Goal: Check status: Check status

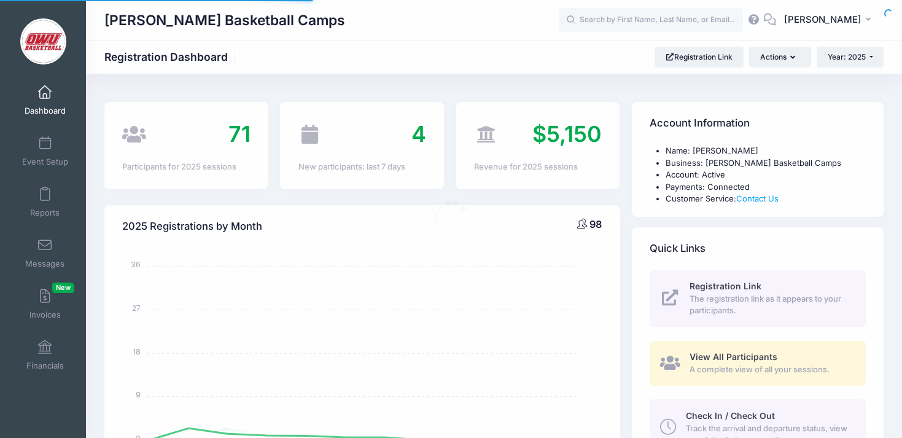
select select
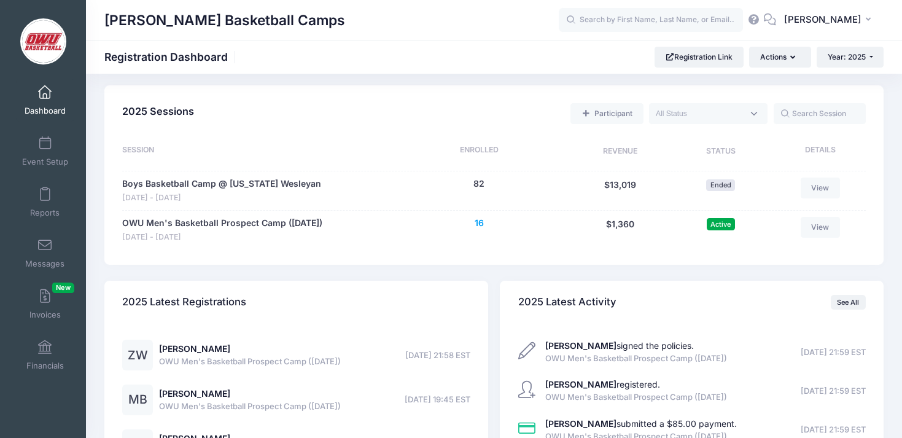
scroll to position [558, 0]
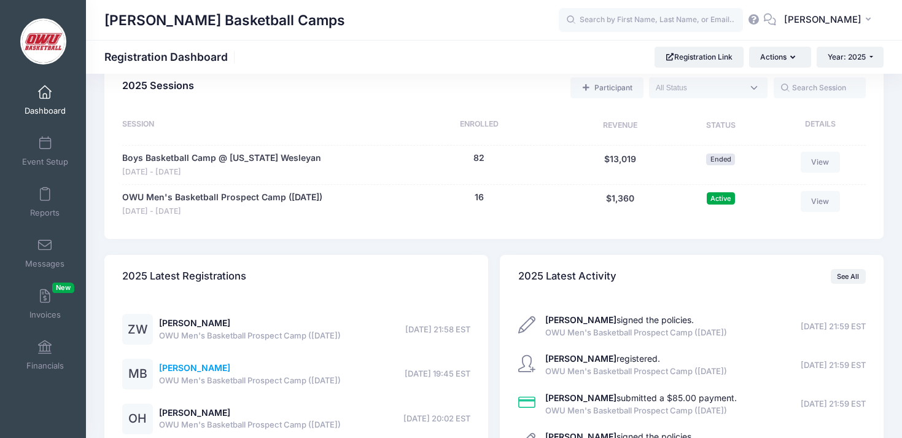
click at [176, 373] on link "[PERSON_NAME]" at bounding box center [194, 367] width 71 height 10
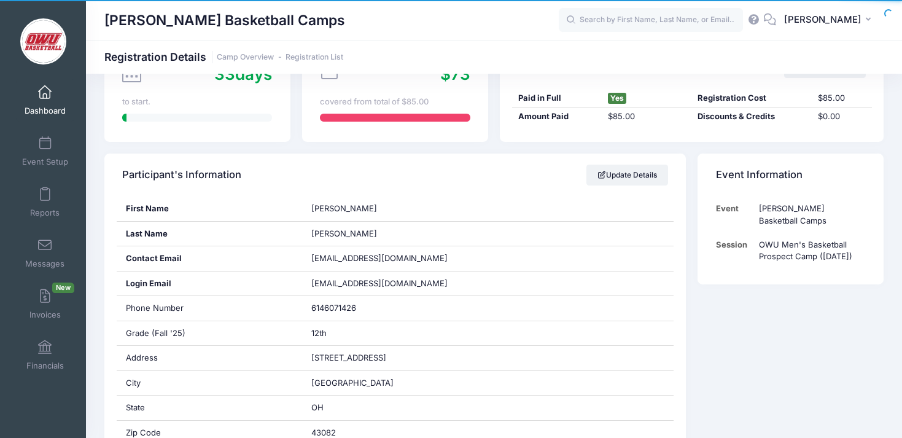
scroll to position [153, 0]
